Goal: Task Accomplishment & Management: Manage account settings

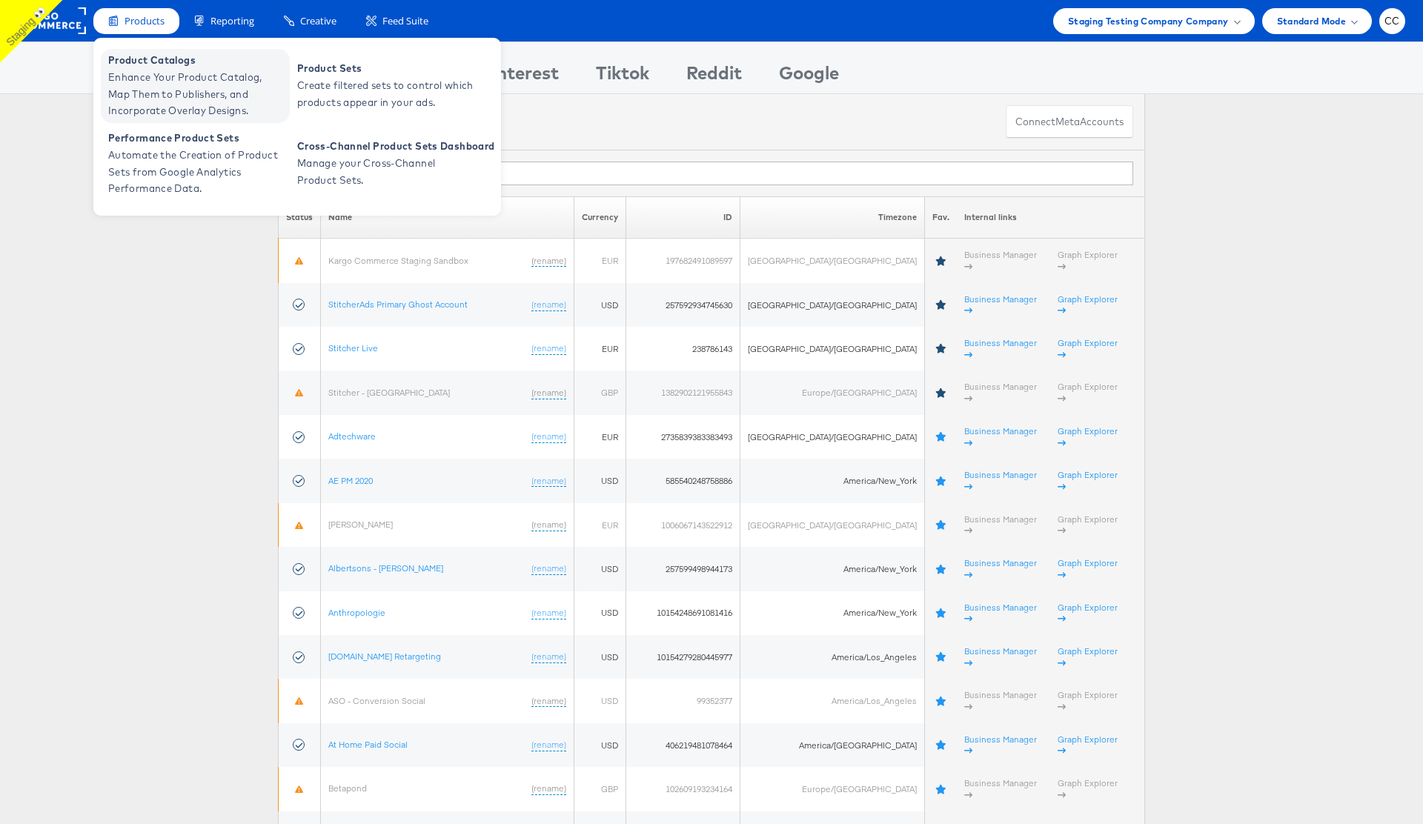
click at [166, 91] on span "Enhance Your Product Catalog, Map Them to Publishers, and Incorporate Overlay D…" at bounding box center [197, 94] width 178 height 50
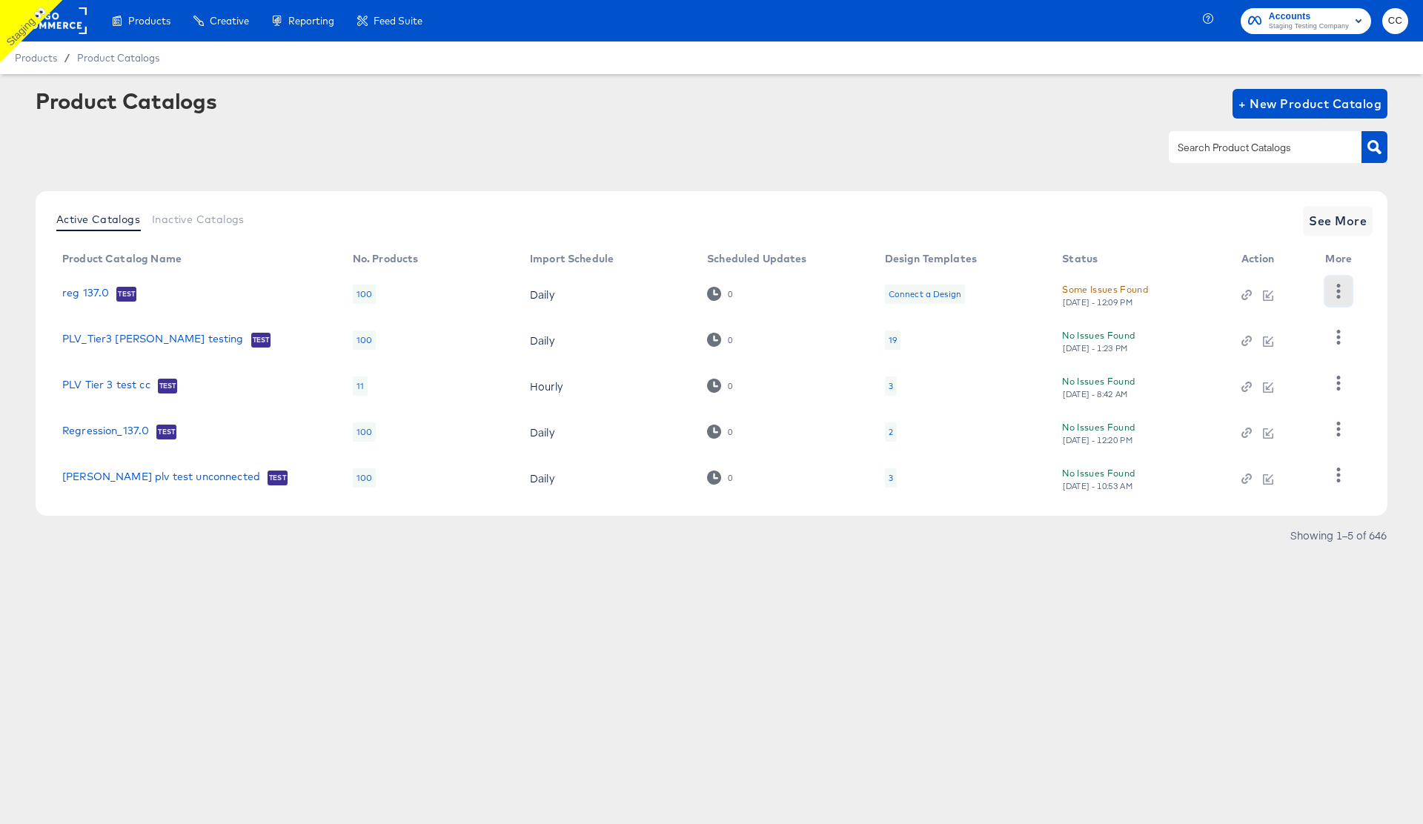
click at [1336, 293] on icon "button" at bounding box center [1338, 291] width 14 height 14
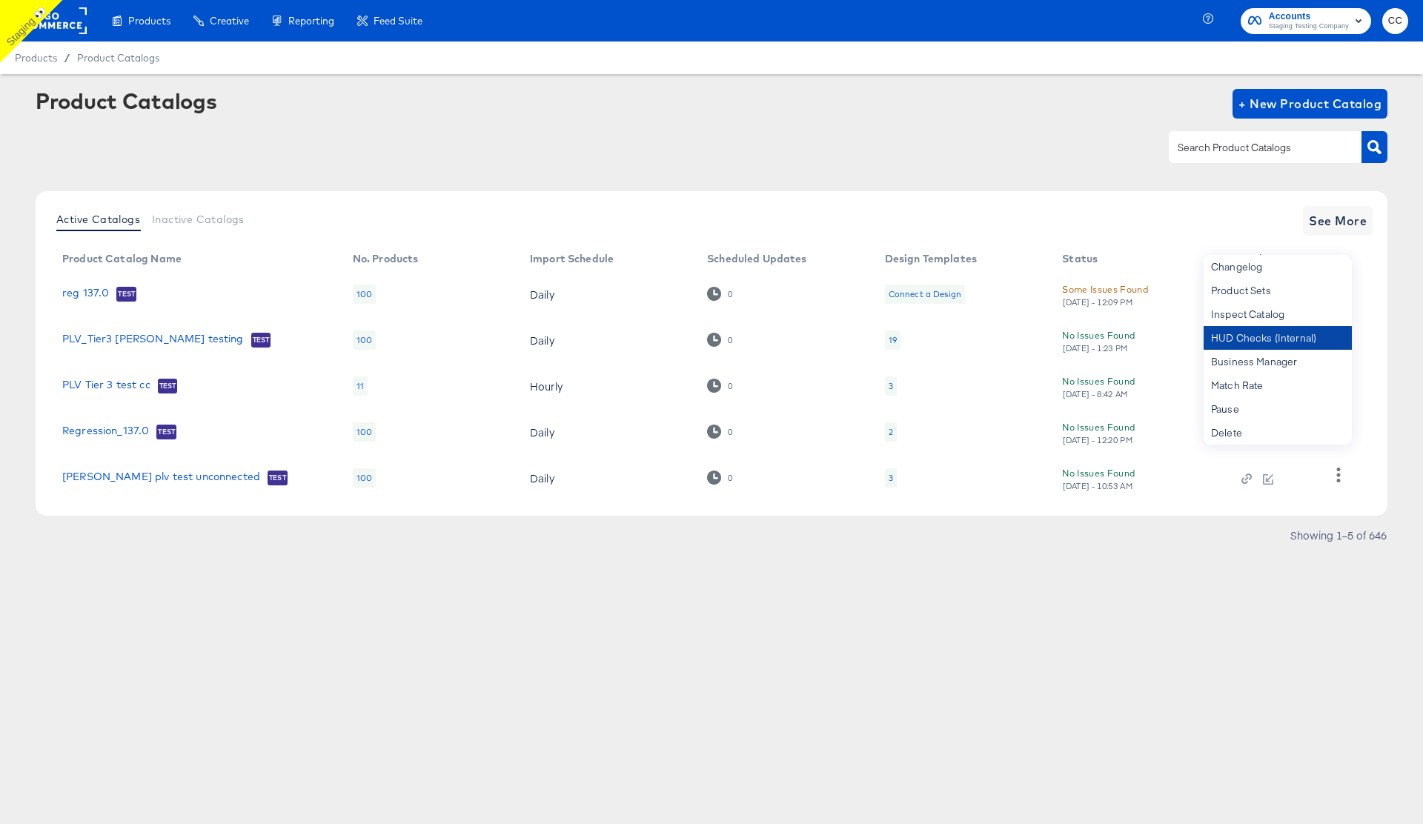
click at [1270, 340] on div "HUD Checks (Internal)" at bounding box center [1278, 338] width 148 height 24
